Goal: Understand process/instructions

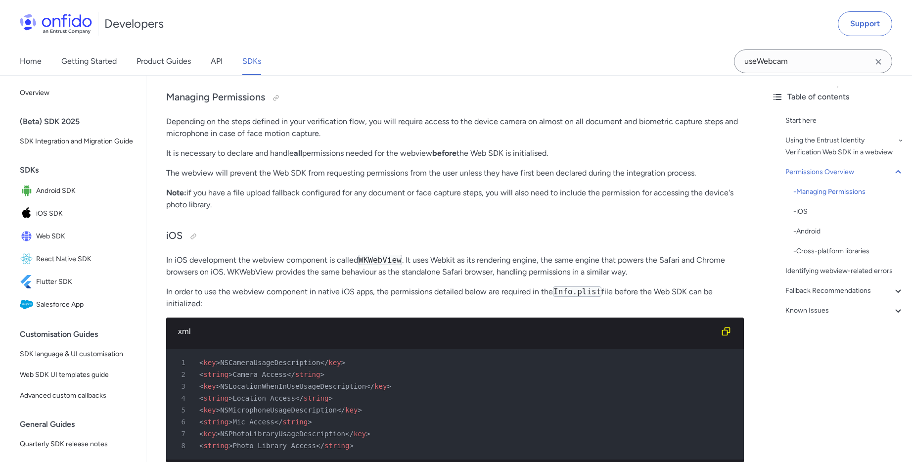
scroll to position [509, 0]
drag, startPoint x: 555, startPoint y: 303, endPoint x: 604, endPoint y: 305, distance: 49.0
click at [602, 296] on code "Info.plist" at bounding box center [577, 291] width 48 height 10
copy code "Info.plist"
click at [264, 366] on span "NSCameraUsageDescription" at bounding box center [270, 362] width 100 height 8
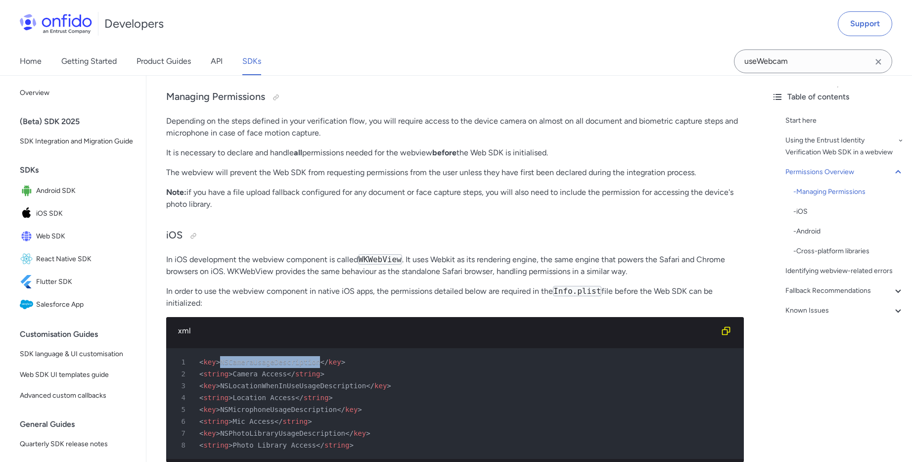
click at [264, 366] on span "NSCameraUsageDescription" at bounding box center [270, 362] width 100 height 8
copy span "NSCameraUsageDescription"
click at [244, 390] on span "NSLocationWhenInUseUsageDescription" at bounding box center [293, 386] width 146 height 8
copy span "NSLocationWhenInUseUsageDescription"
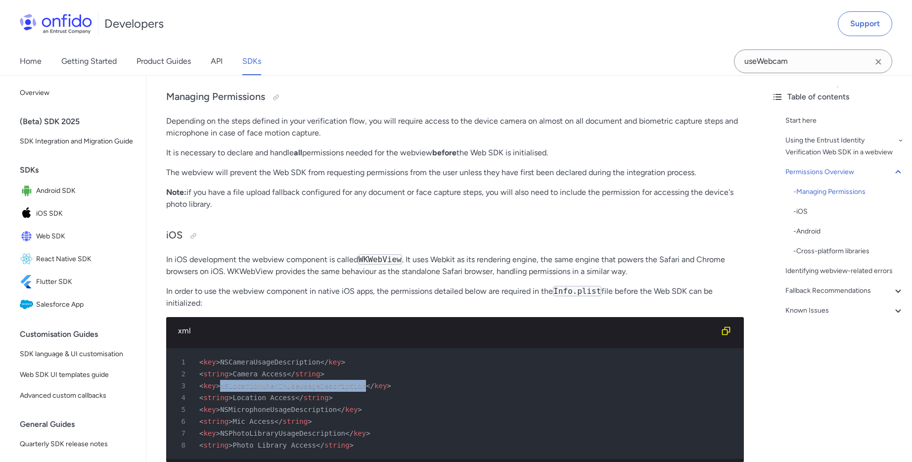
click at [257, 414] on span "NSMicrophoneUsageDescription" at bounding box center [278, 410] width 117 height 8
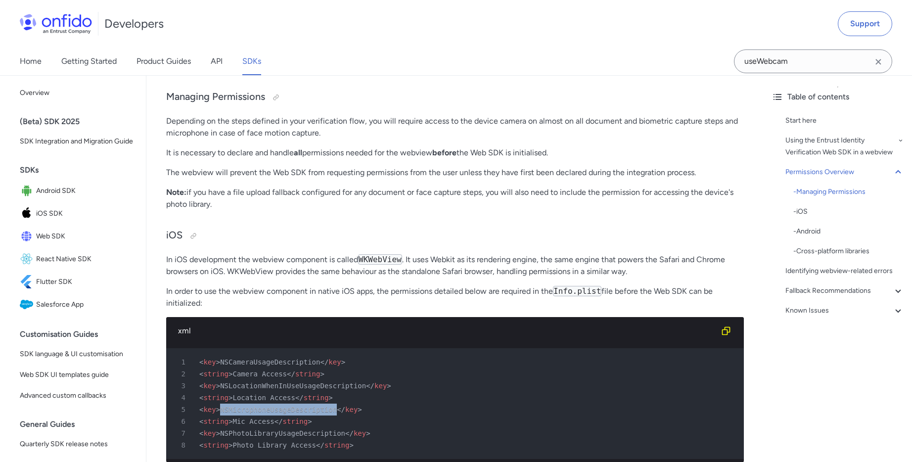
click at [257, 414] on span "NSMicrophoneUsageDescription" at bounding box center [278, 410] width 117 height 8
copy span "NSMicrophoneUsageDescription"
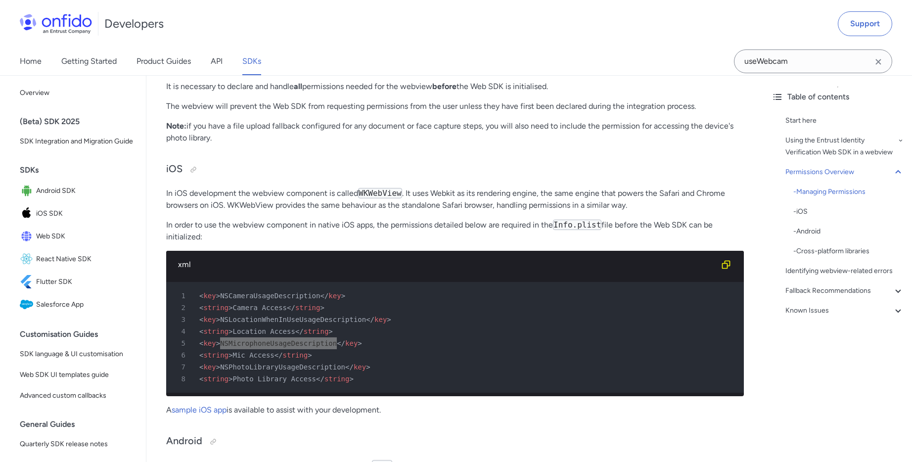
scroll to position [575, 0]
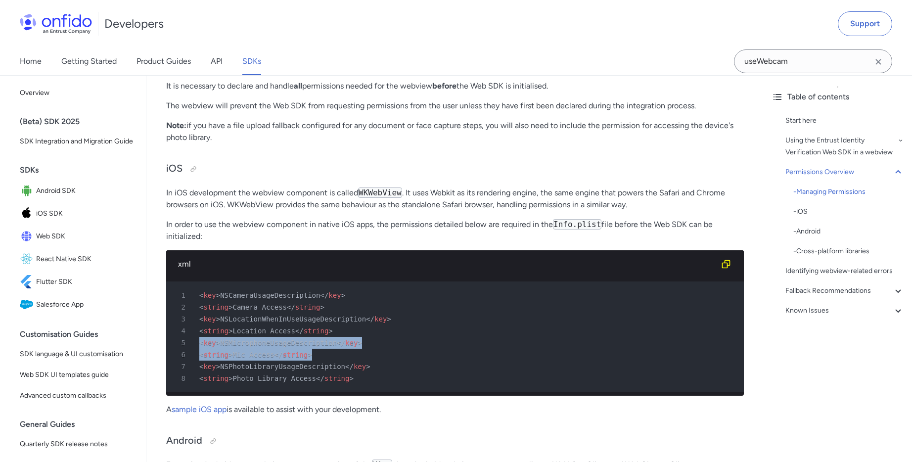
drag, startPoint x: 302, startPoint y: 367, endPoint x: 196, endPoint y: 355, distance: 106.1
click at [196, 355] on pre "1 < key > NSCameraUsageDescription </ key > 2 < string > Camera Access </ strin…" at bounding box center [455, 336] width 578 height 111
copy pre "< key > NSMicrophoneUsageDescription </ key > 6 < string > Mic Access </ string…"
click at [251, 323] on span "NSLocationWhenInUseUsageDescription" at bounding box center [293, 319] width 146 height 8
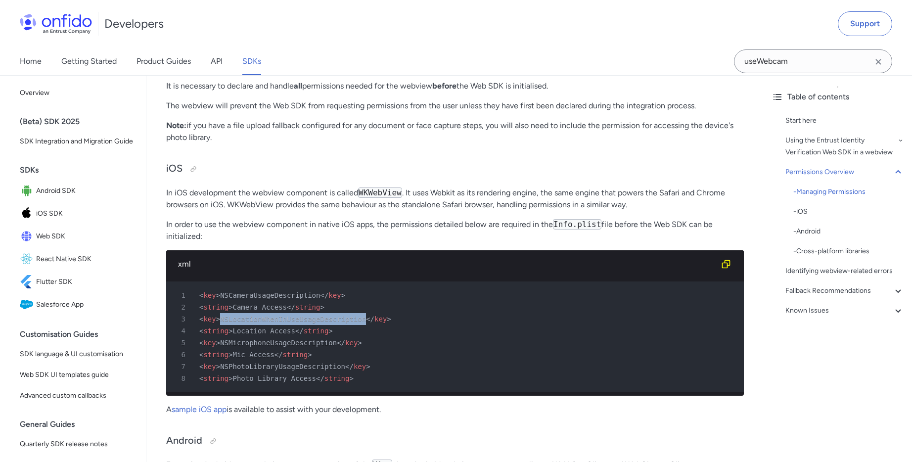
click at [251, 323] on span "NSLocationWhenInUseUsageDescription" at bounding box center [293, 319] width 146 height 8
copy span "NSLocationWhenInUseUsageDescription"
click at [200, 347] on span "<" at bounding box center [201, 343] width 4 height 8
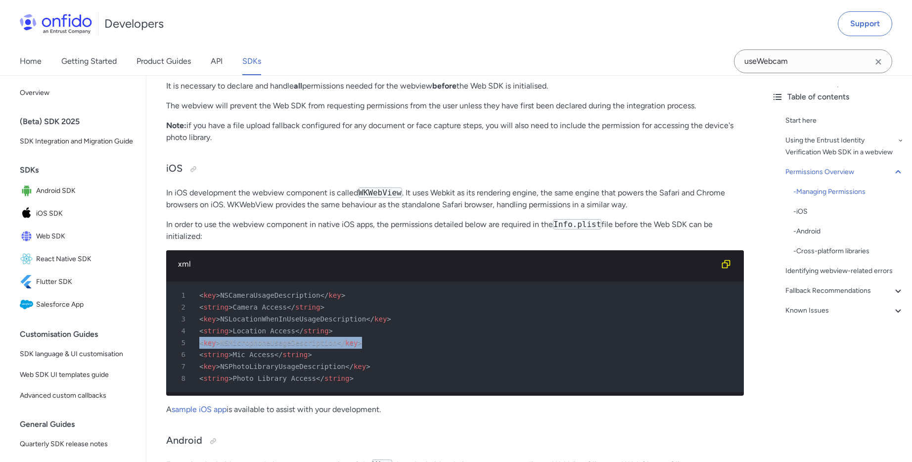
drag, startPoint x: 229, startPoint y: 355, endPoint x: 374, endPoint y: 356, distance: 144.9
click at [374, 349] on div "5 < key > NSMicrophoneUsageDescription </ key >" at bounding box center [450, 343] width 560 height 12
copy pre "< key > NSMicrophoneUsageDescription </ key > 6"
click at [285, 359] on span "string" at bounding box center [295, 355] width 25 height 8
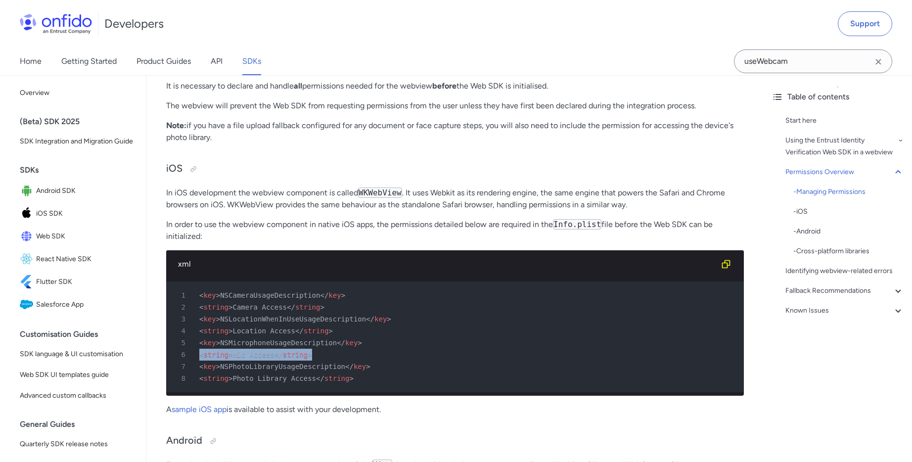
click at [285, 359] on span "string" at bounding box center [295, 355] width 25 height 8
copy pre "< string > Mic Access </ string > 7"
click at [294, 373] on div "7 < key > NSPhotoLibraryUsageDescription </ key >" at bounding box center [450, 367] width 560 height 12
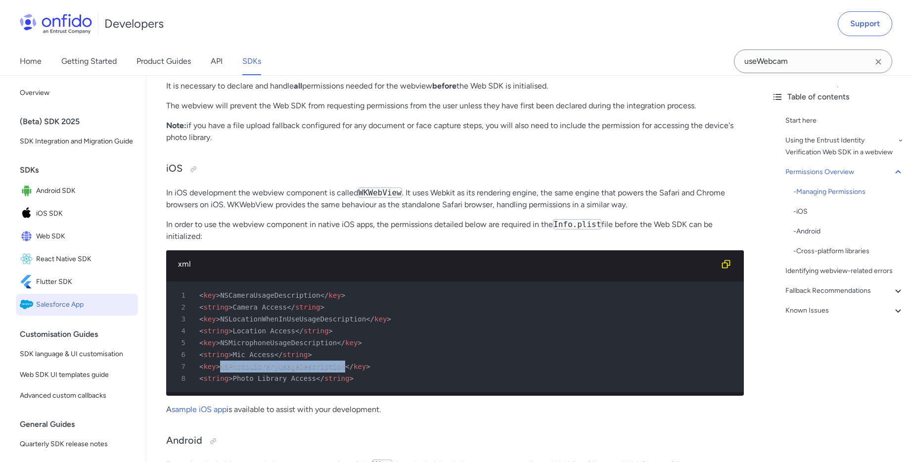
copy span "NSPhotoLibraryUsageDescription"
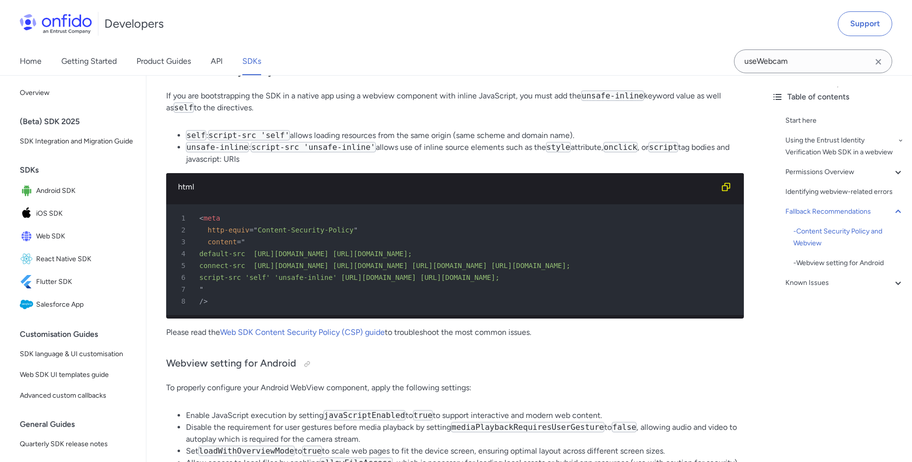
scroll to position [1610, 0]
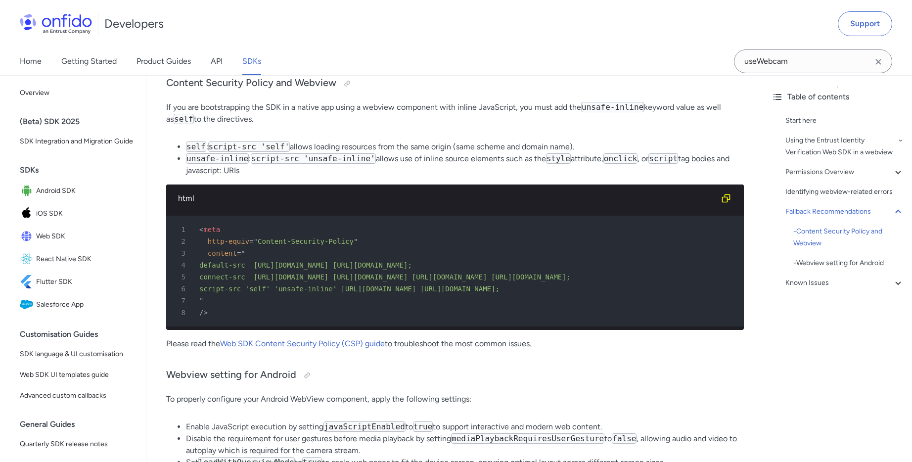
click at [213, 233] on span "meta" at bounding box center [211, 230] width 17 height 8
drag, startPoint x: 227, startPoint y: 257, endPoint x: 196, endPoint y: 257, distance: 30.7
click at [196, 235] on div "1 < meta" at bounding box center [450, 230] width 560 height 12
copy pre "< meta 2"
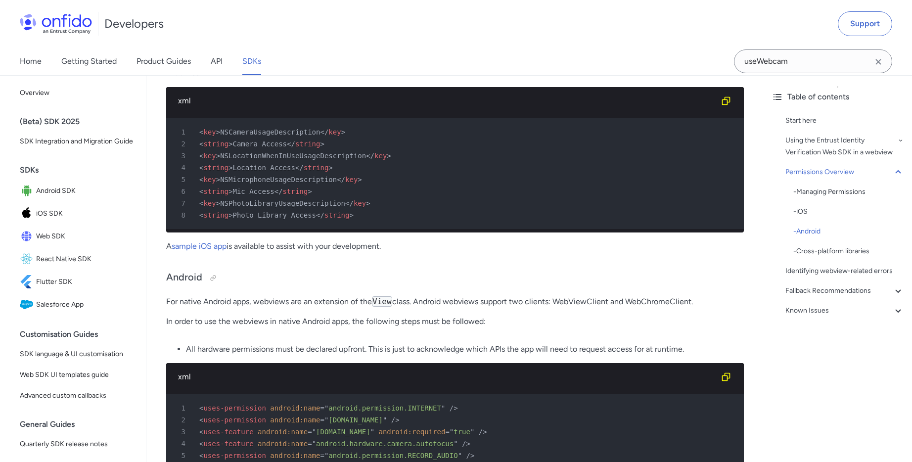
scroll to position [707, 0]
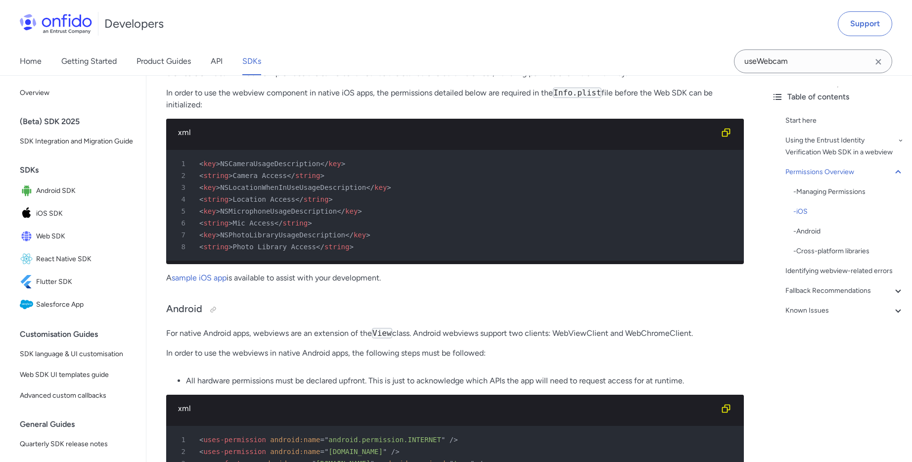
click at [266, 215] on span "NSMicrophoneUsageDescription" at bounding box center [278, 211] width 117 height 8
